Goal: Find contact information: Find contact information

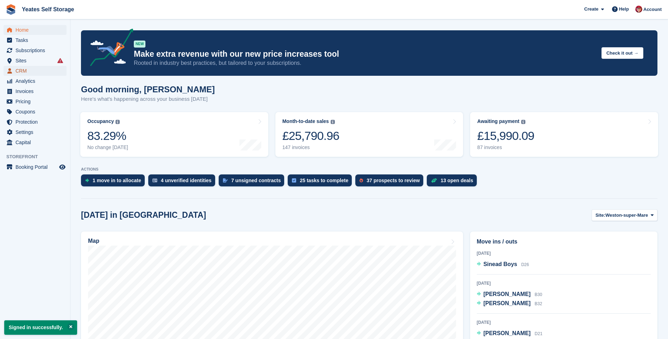
click at [11, 71] on icon "menu" at bounding box center [9, 71] width 5 height 6
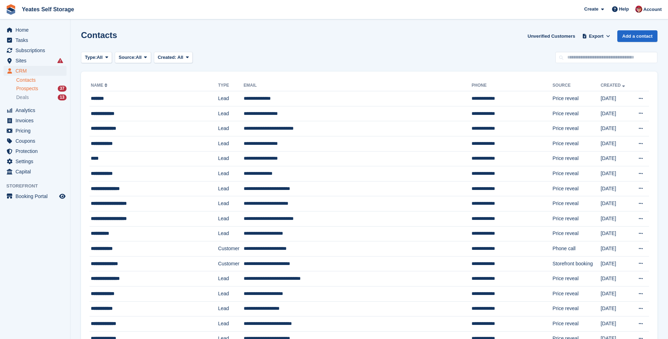
click at [19, 91] on span "Prospects" at bounding box center [27, 88] width 22 height 7
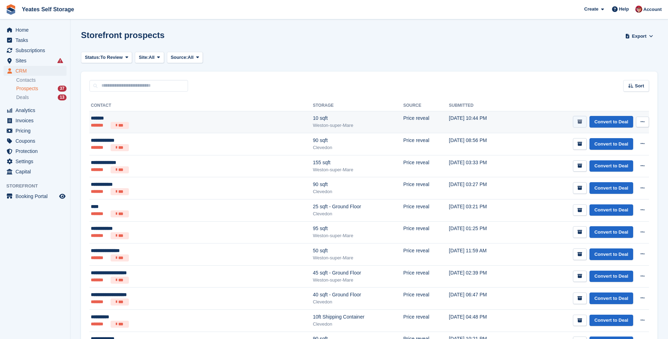
click at [578, 122] on button "submit" at bounding box center [580, 122] width 14 height 12
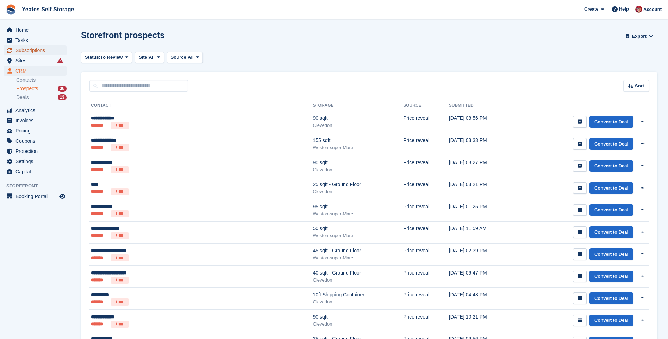
click at [25, 51] on span "Subscriptions" at bounding box center [36, 50] width 42 height 10
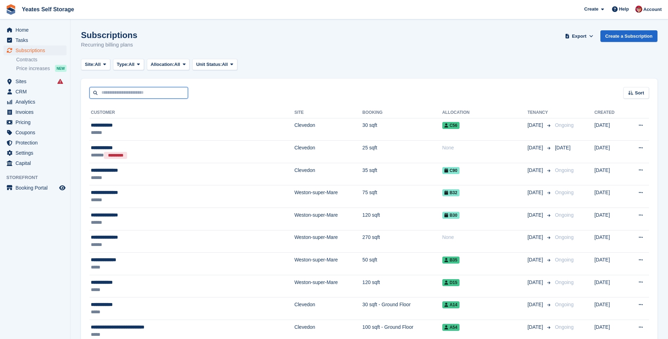
click at [123, 95] on input "text" at bounding box center [138, 93] width 99 height 12
type input "***"
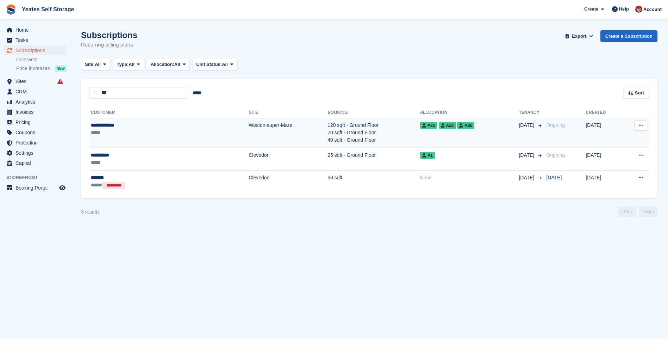
click at [327, 126] on td "120 sqft - Ground Floor 70 sqft - Ground Floor 40 sqft - Ground Floor" at bounding box center [373, 133] width 93 height 30
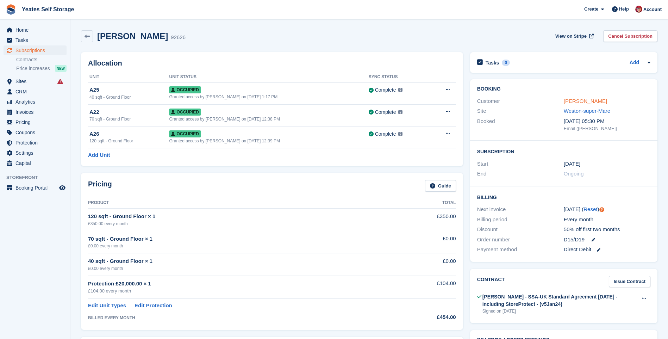
click at [584, 100] on link "May Robertson" at bounding box center [585, 101] width 43 height 6
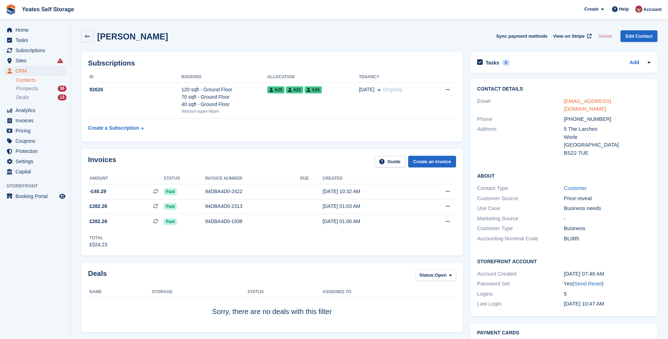
click at [583, 100] on link "mayxdesigns@gmail.com" at bounding box center [587, 105] width 47 height 14
click at [584, 102] on link "mayxdesigns@gmail.com" at bounding box center [587, 105] width 47 height 14
